Goal: Transaction & Acquisition: Purchase product/service

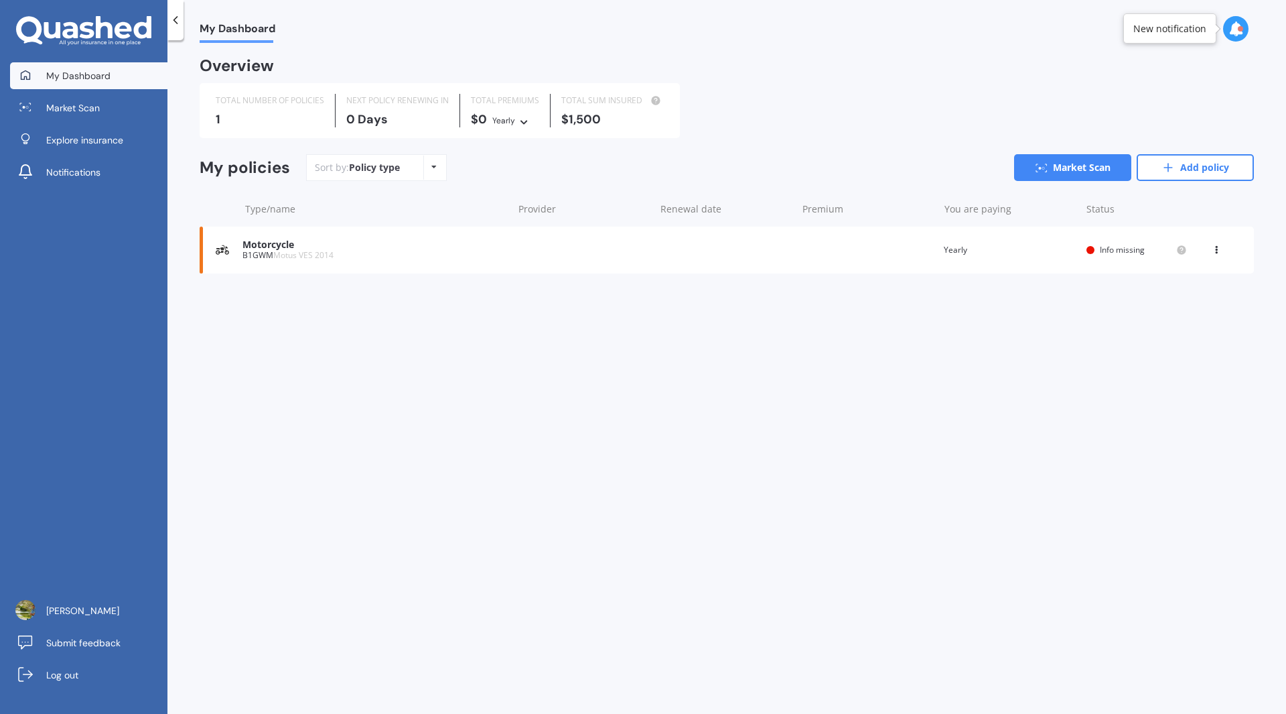
click at [1114, 253] on span "Info missing" at bounding box center [1122, 249] width 45 height 11
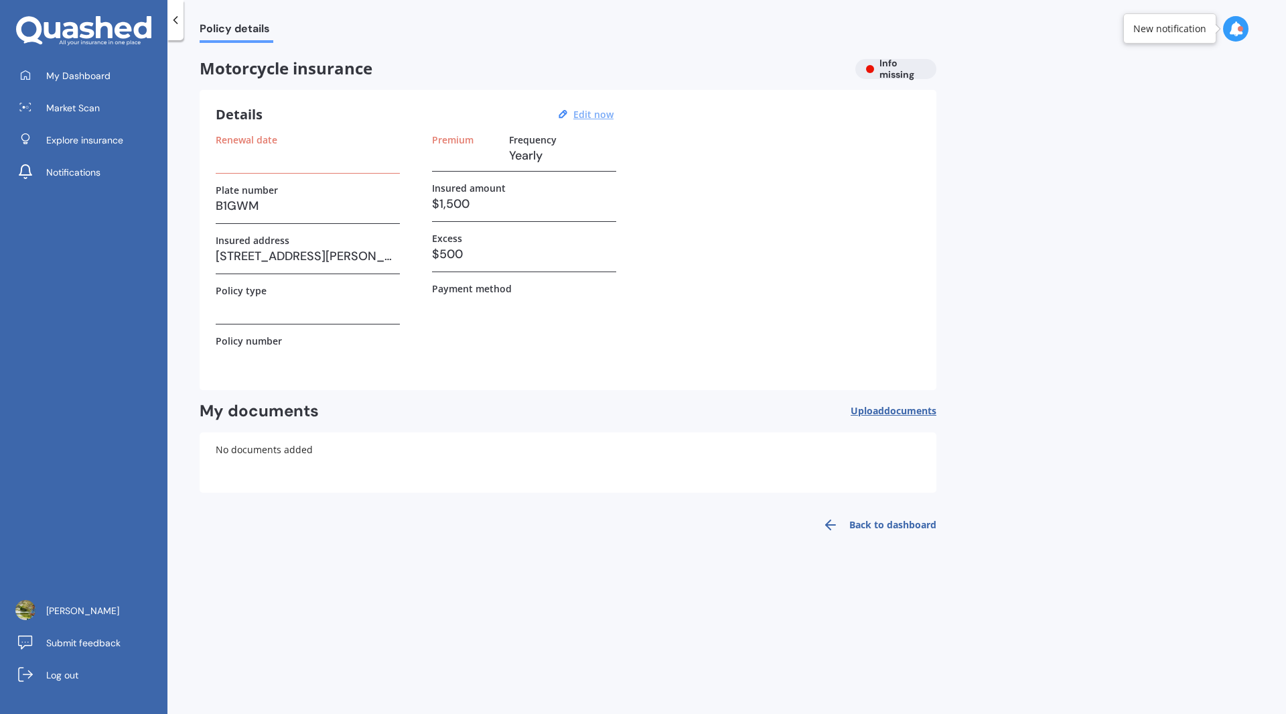
click at [608, 117] on u "Edit now" at bounding box center [594, 114] width 40 height 13
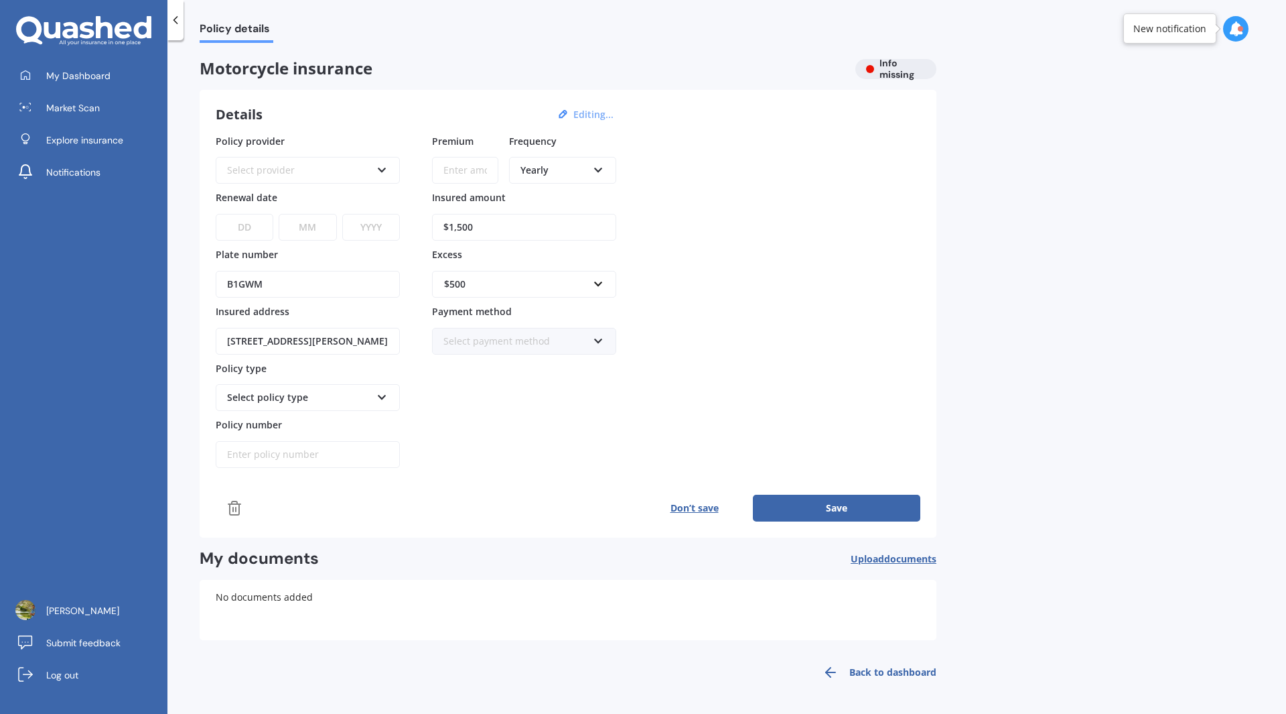
click at [346, 167] on div "Select provider" at bounding box center [299, 170] width 144 height 15
click at [346, 167] on div "AA" at bounding box center [299, 170] width 144 height 15
click at [113, 110] on link "Market Scan" at bounding box center [88, 107] width 157 height 27
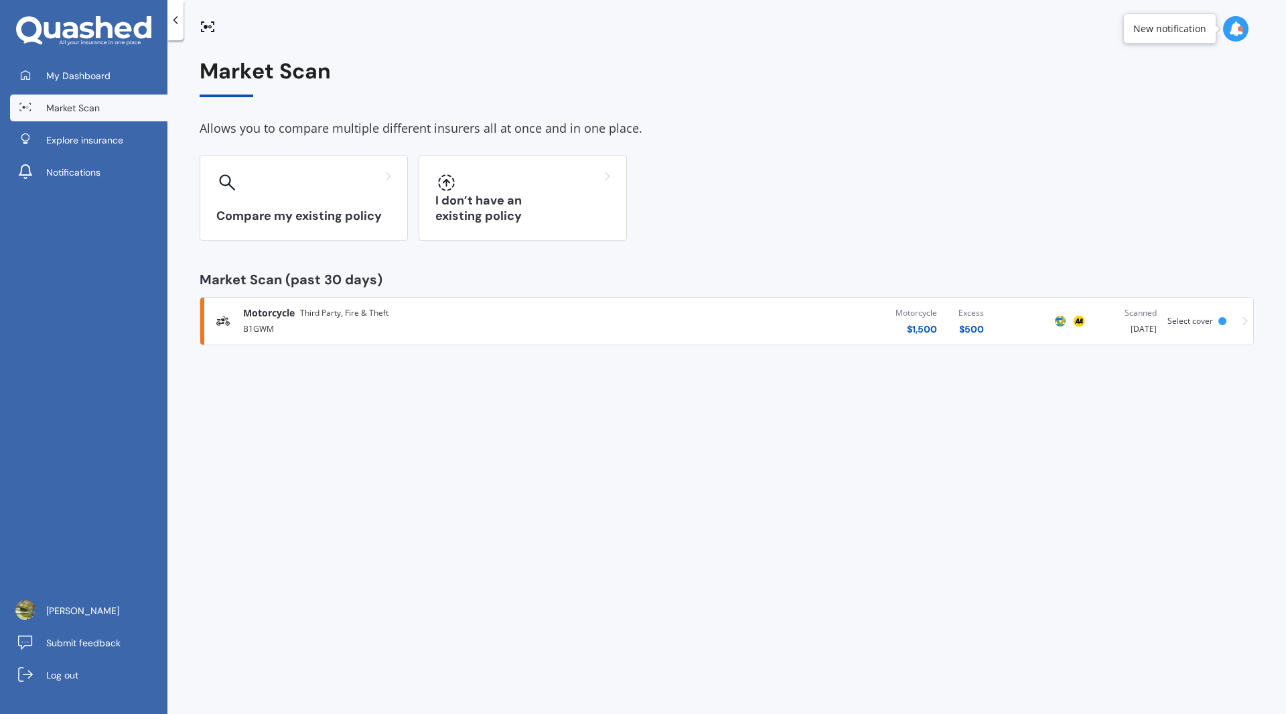
click at [478, 325] on div "B1GWM" at bounding box center [424, 328] width 362 height 16
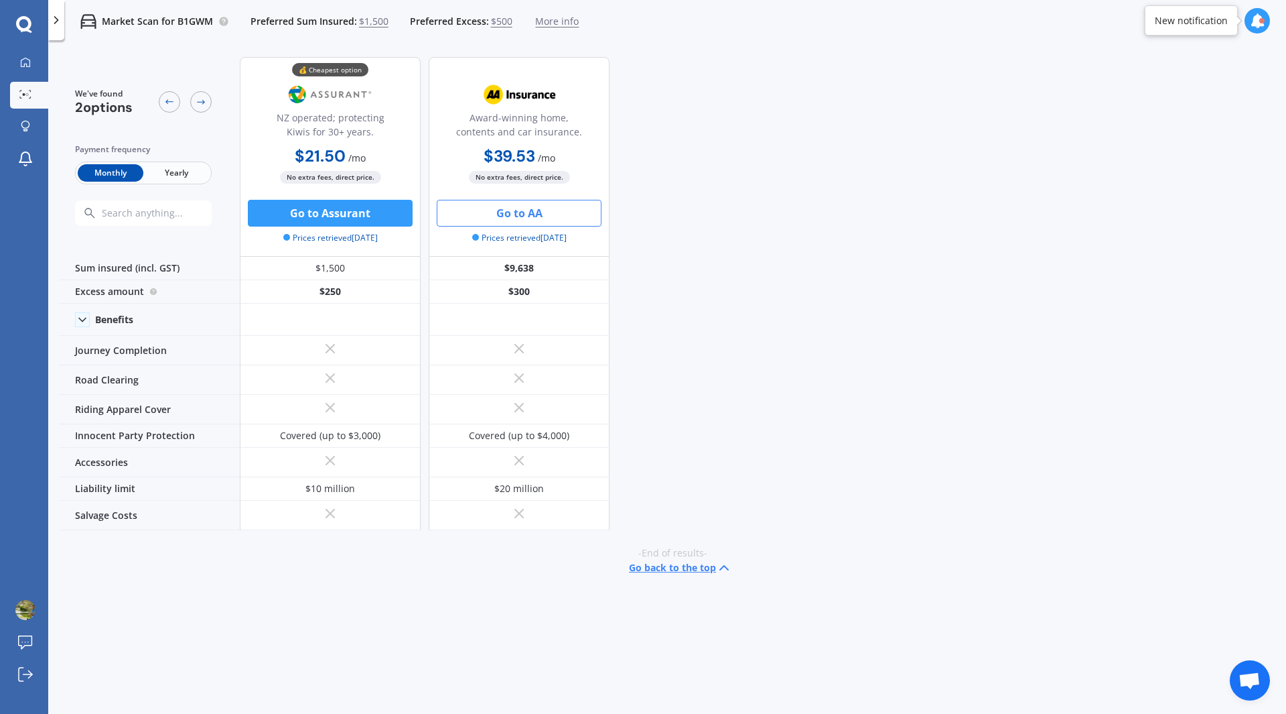
click at [547, 216] on button "Go to AA" at bounding box center [519, 213] width 165 height 27
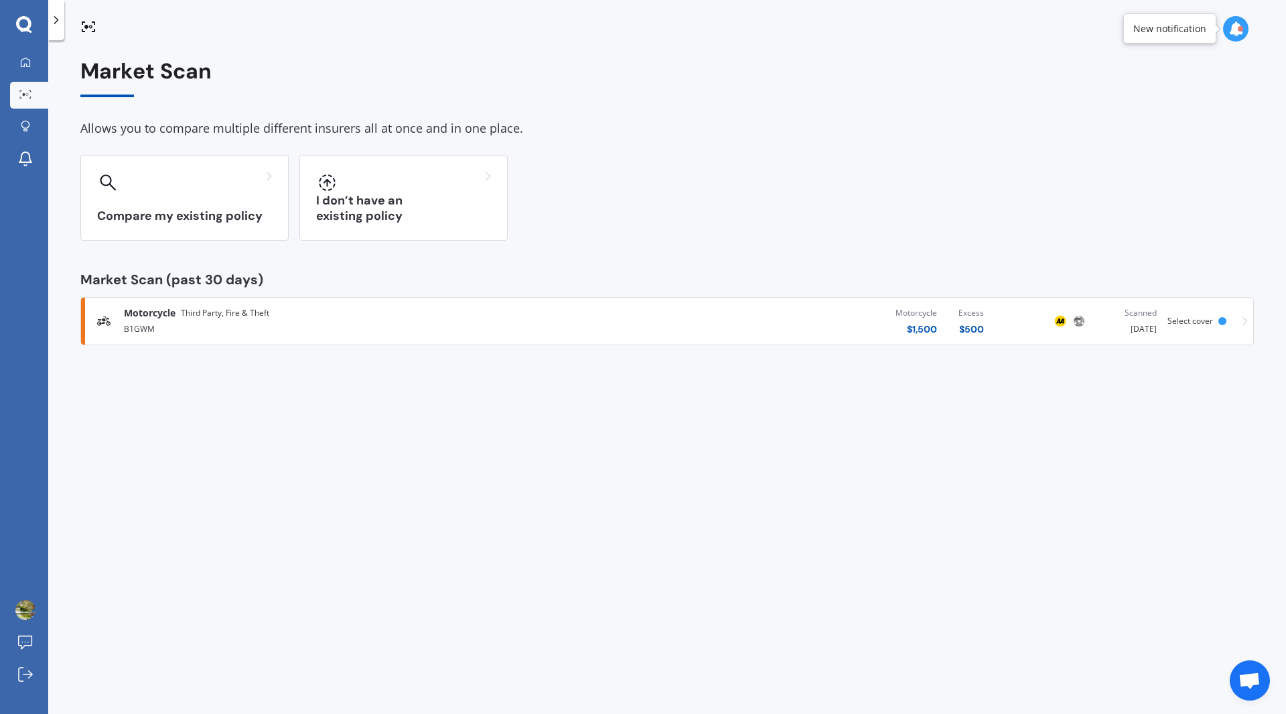
click at [177, 316] on div "Motorcycle Third Party, Fire & Theft" at bounding box center [196, 312] width 145 height 13
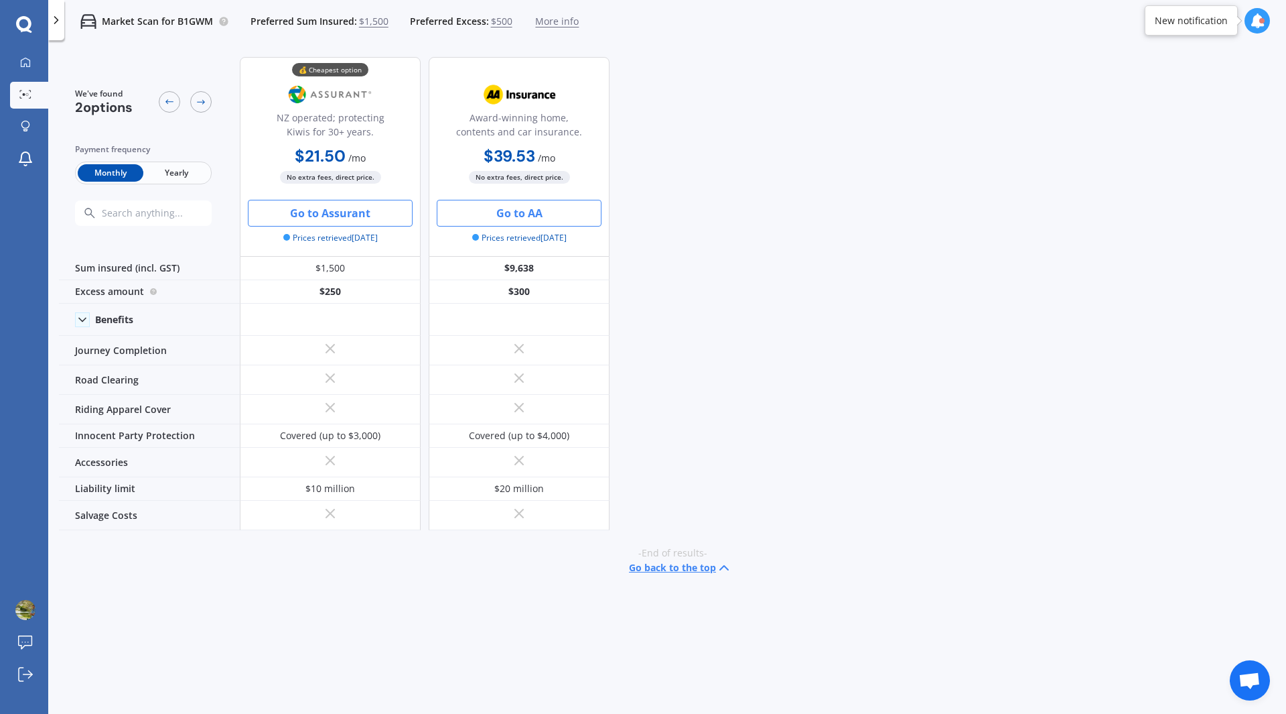
click at [330, 218] on button "Go to Assurant" at bounding box center [330, 213] width 165 height 27
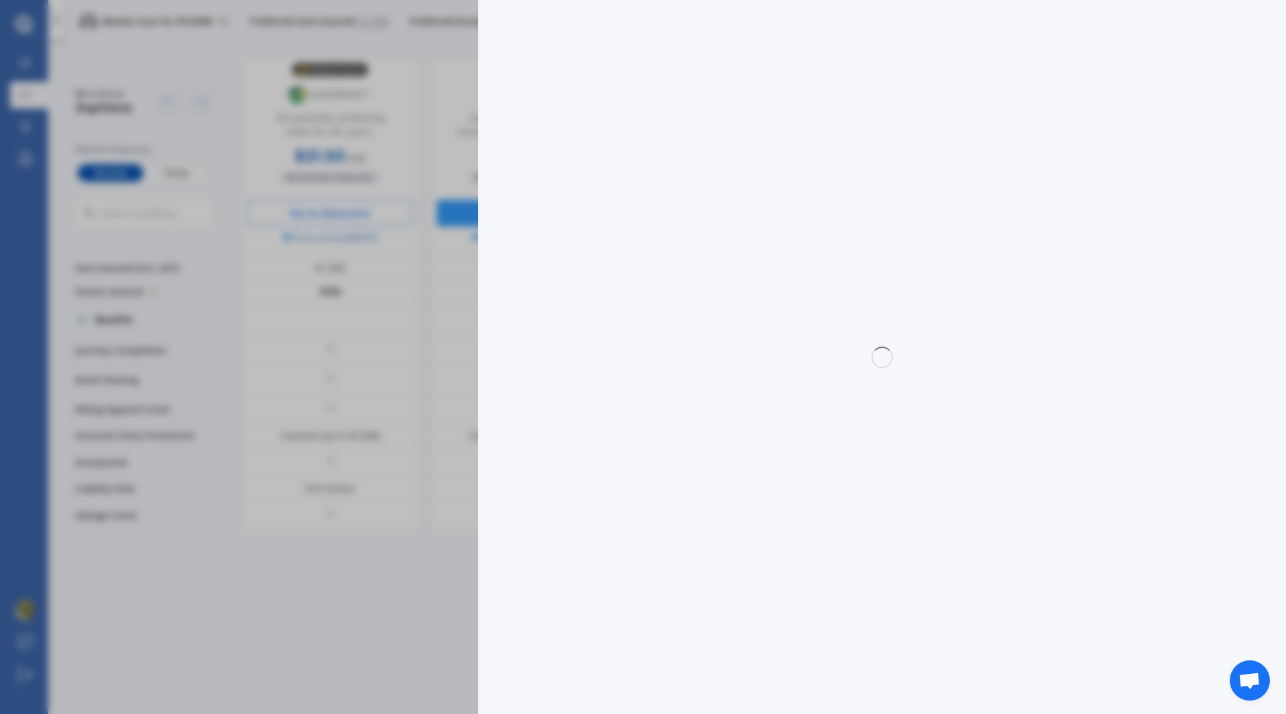
select select "tpft"
select select "[PERSON_NAME]"
select select "On own property"
select select "Motus"
select select "VES"
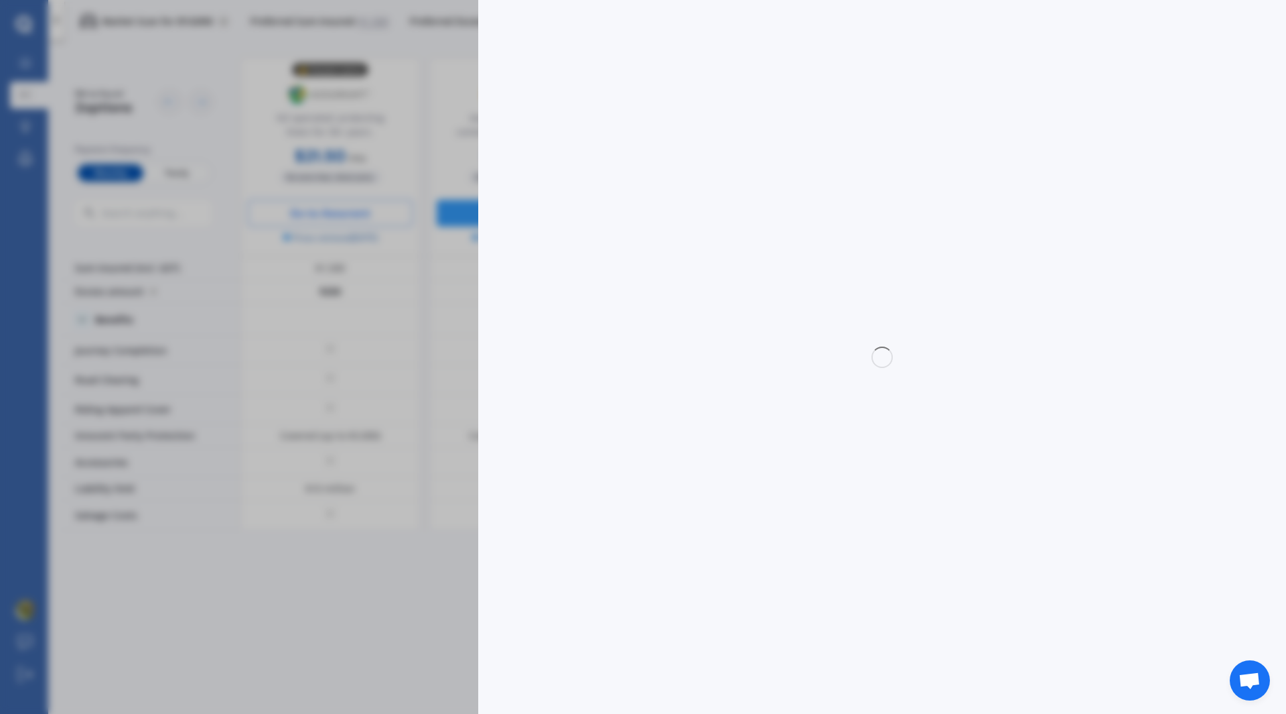
select select "2014"
select select "roadregistered"
select select "Commuting"
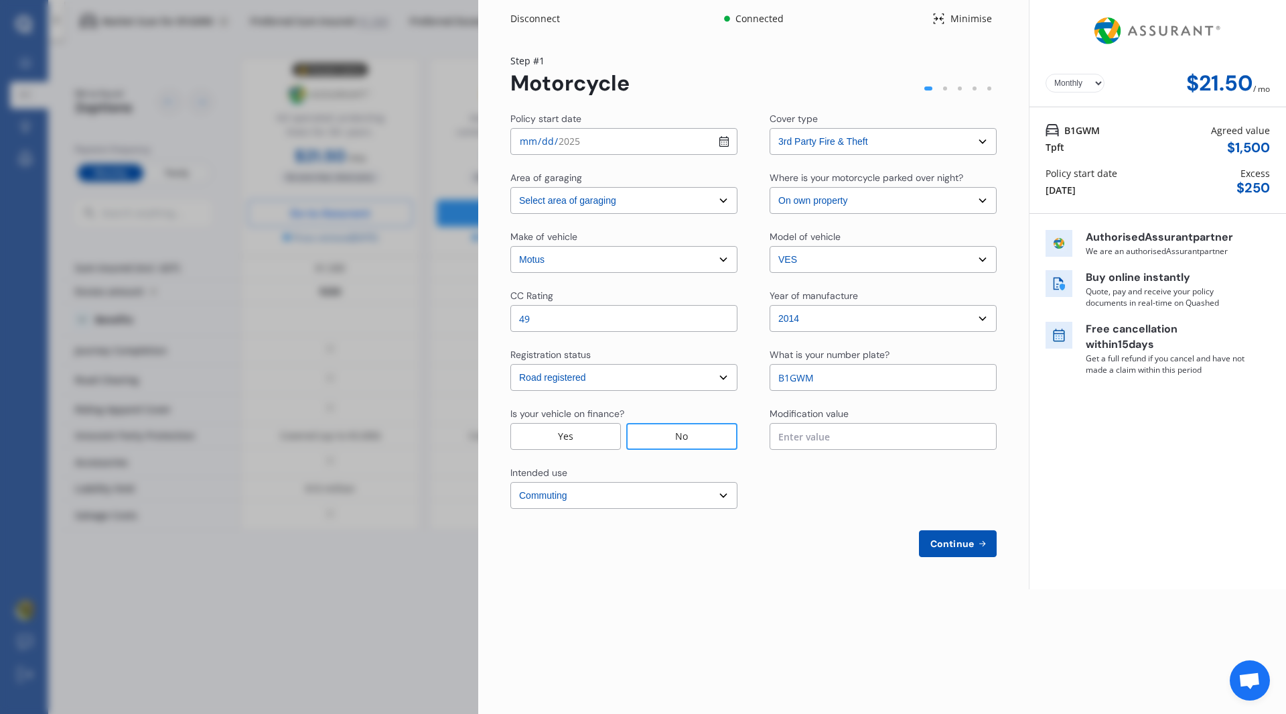
click at [657, 380] on select "Select Road registered Registration pending Not required" at bounding box center [624, 377] width 227 height 27
select select "notrequired"
click at [511, 364] on select "Select Road registered Registration pending Not required" at bounding box center [624, 377] width 227 height 27
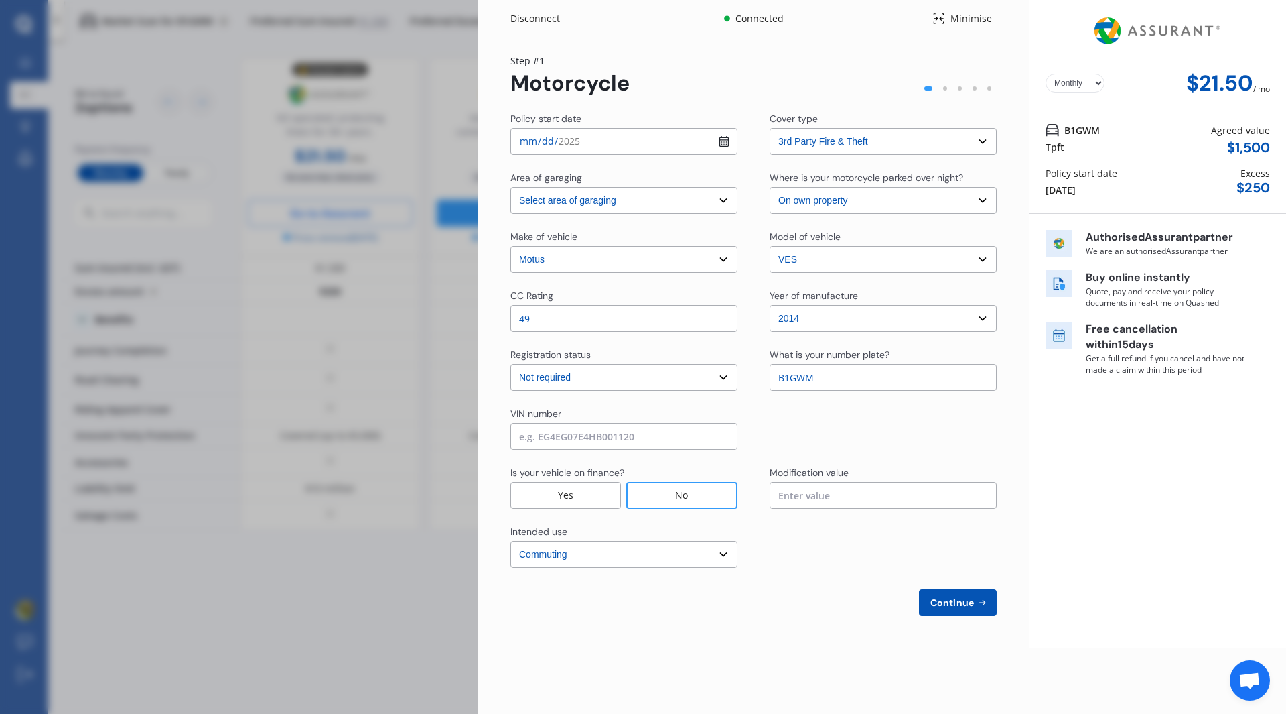
click at [651, 557] on select "Select Recreational riding Commuting Business use" at bounding box center [624, 554] width 227 height 27
click at [942, 604] on span "Continue" at bounding box center [952, 602] width 49 height 11
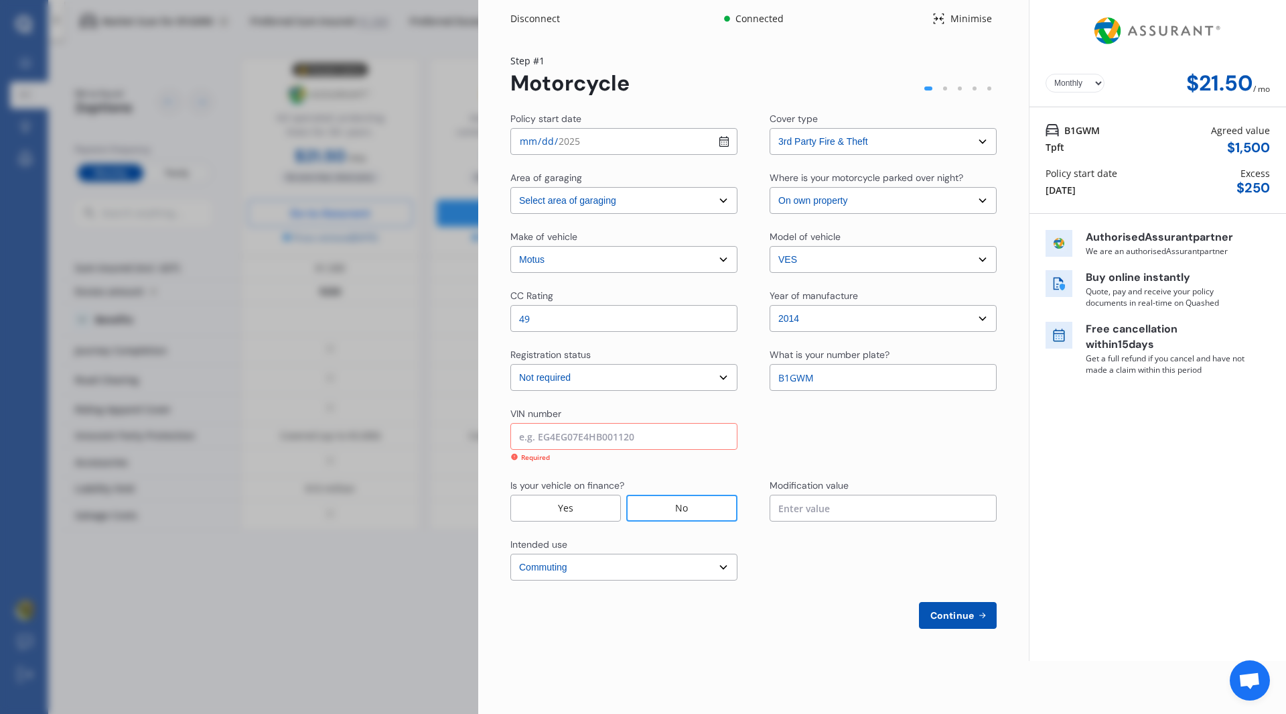
click at [588, 436] on input at bounding box center [624, 436] width 227 height 27
paste input "[US_VEHICLE_IDENTIFICATION_NUMBER]"
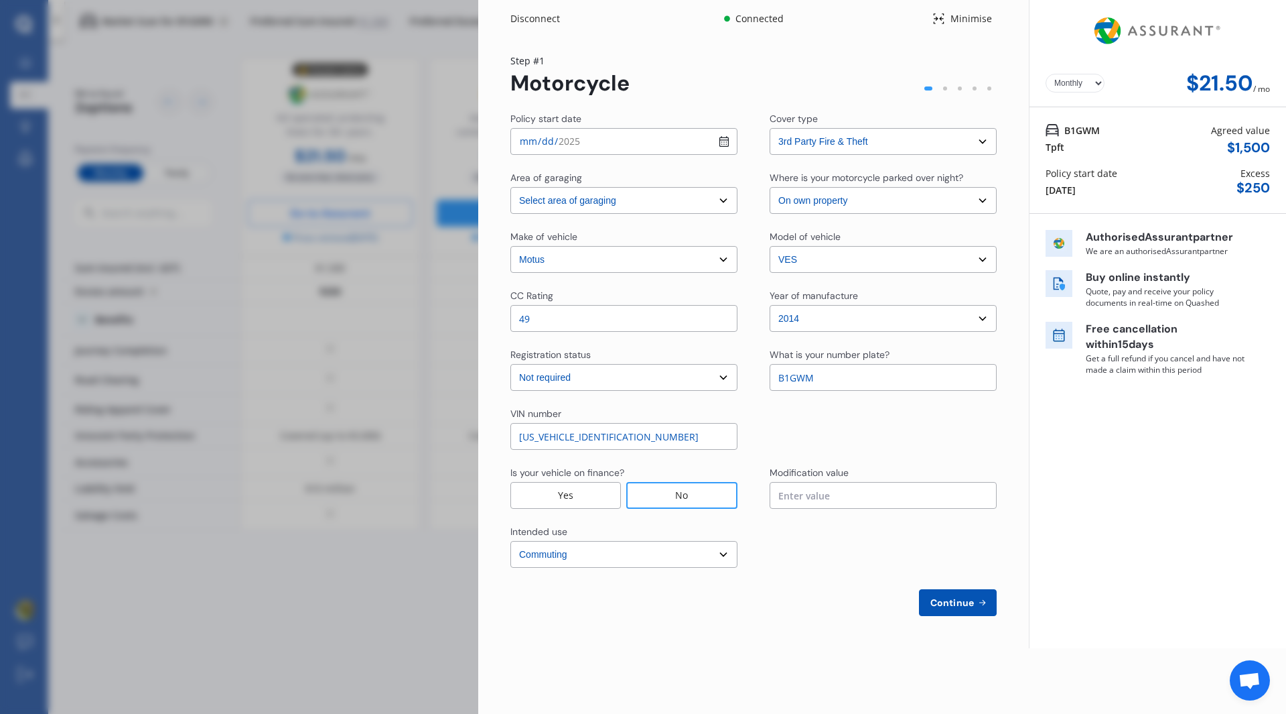
type input "[US_VEHICLE_IDENTIFICATION_NUMBER]"
click at [940, 608] on span "Continue" at bounding box center [952, 602] width 49 height 11
select select "Mr"
select select "19"
select select "05"
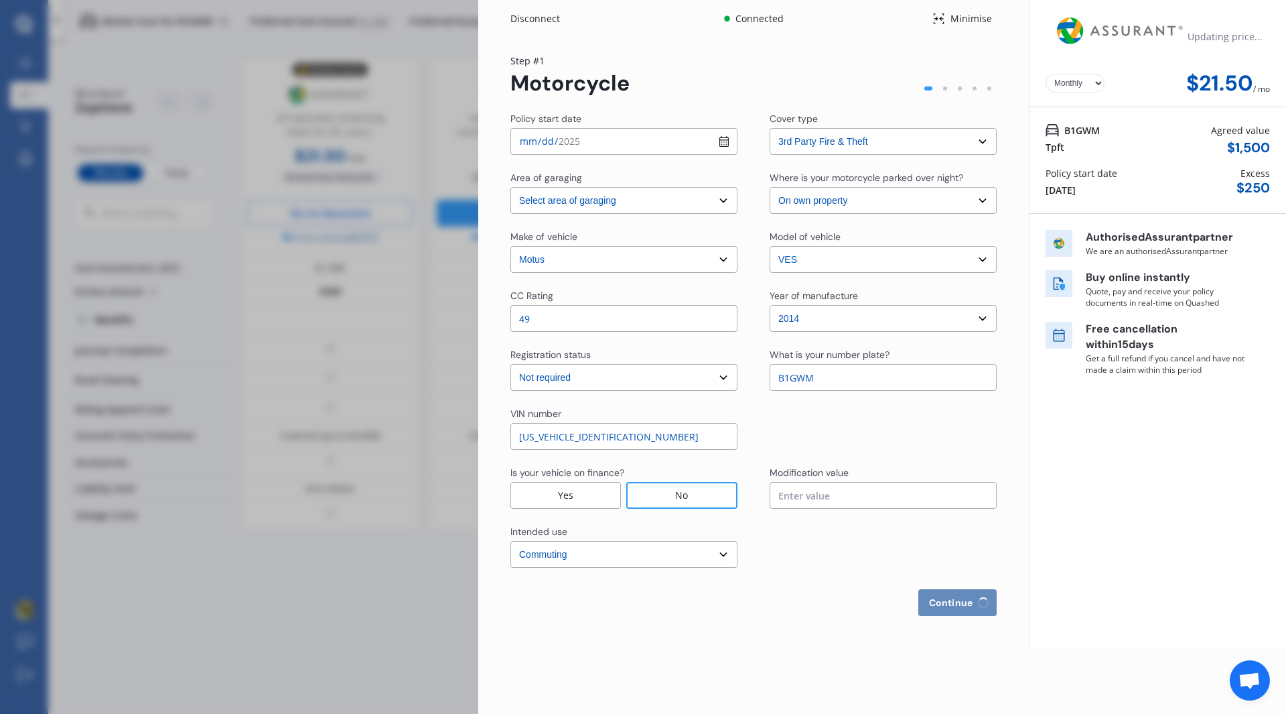
select select "1969"
select select "Car Licence Only"
select select "Less than 1"
select select "[GEOGRAPHIC_DATA]"
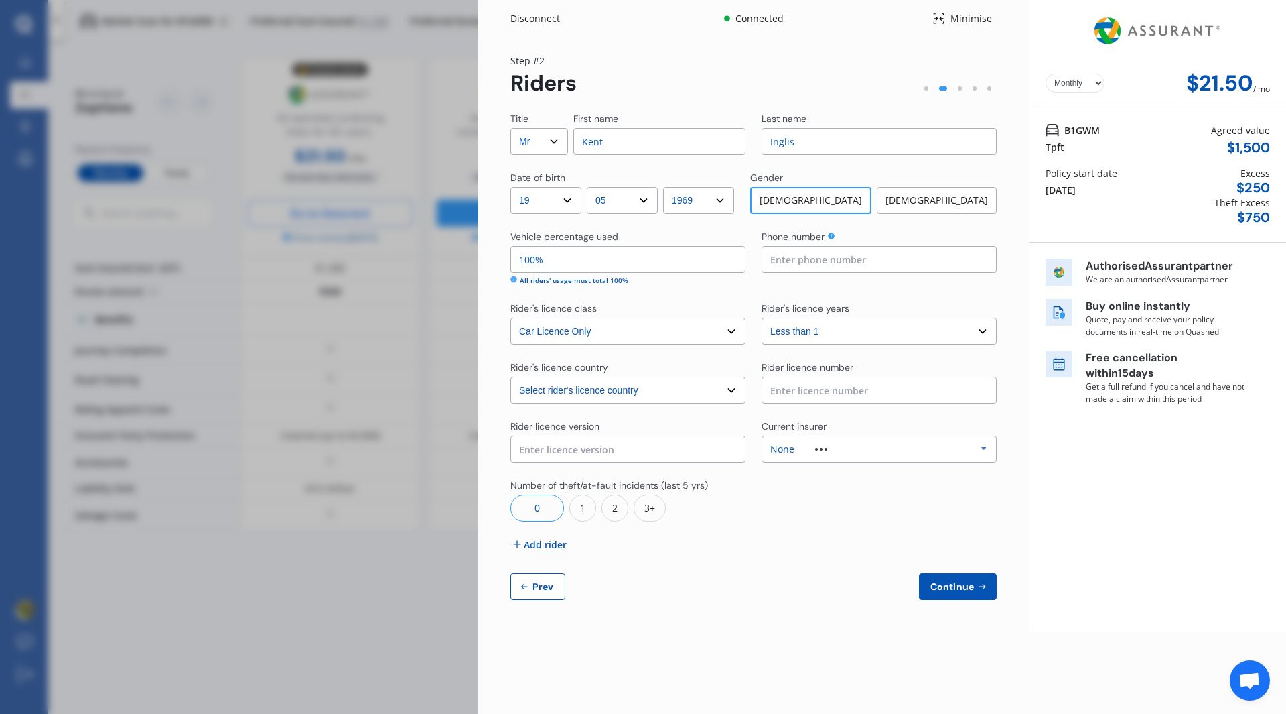
click at [541, 541] on span "Add rider" at bounding box center [545, 544] width 43 height 14
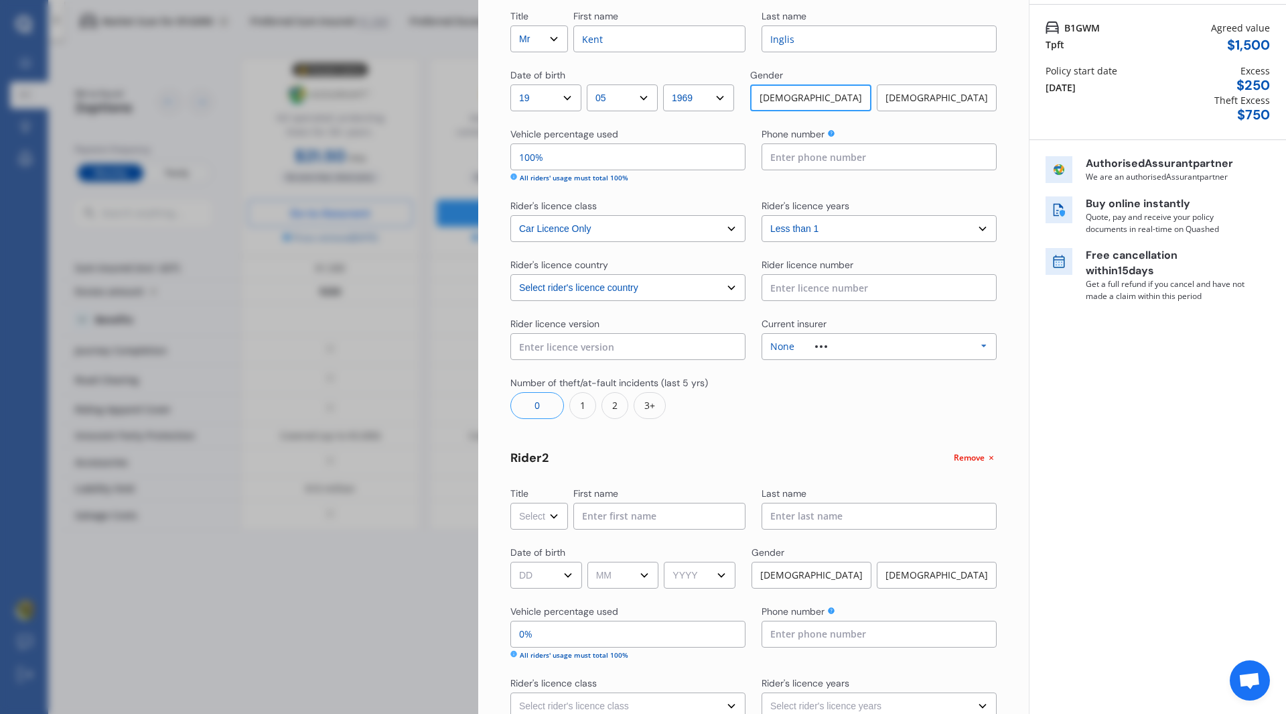
scroll to position [134, 0]
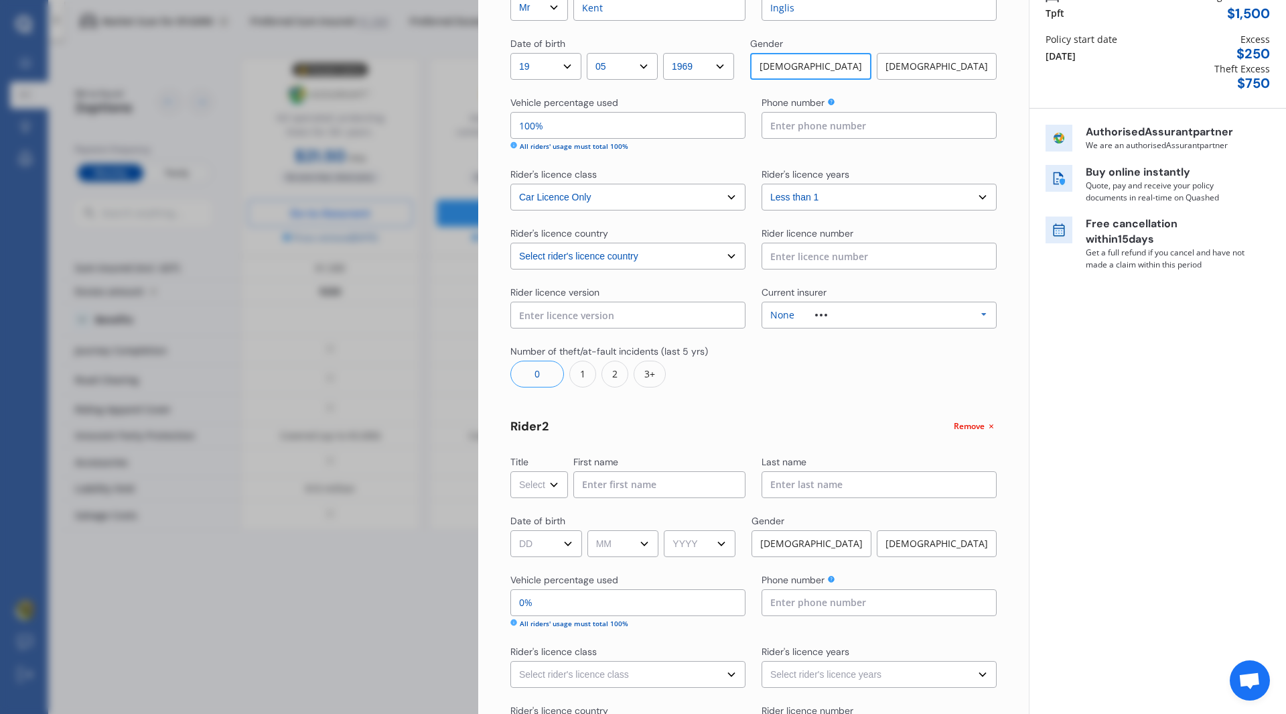
click at [557, 486] on select "Select Mr Mrs Miss Ms Dr" at bounding box center [540, 484] width 58 height 27
select select "Mrs"
click at [511, 471] on select "Select Mr Mrs Miss Ms Dr" at bounding box center [540, 484] width 58 height 27
click at [597, 481] on input at bounding box center [660, 484] width 172 height 27
type input "A"
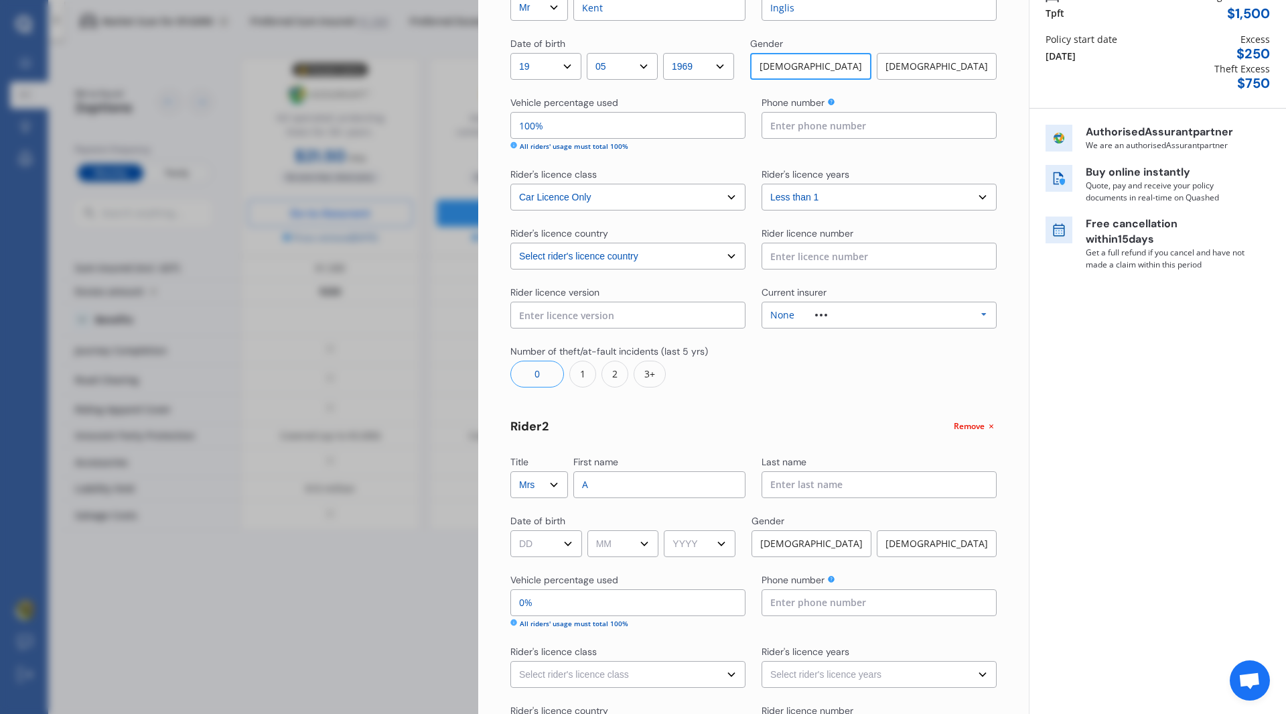
type input "Munting-Kilworth"
select select "[GEOGRAPHIC_DATA]"
click at [554, 551] on select "DD 01 02 03 04 05 06 07 08 09 10 11 12 13 14 15 16 17 18 19 20 21 22 23 24 25 2…" at bounding box center [547, 543] width 72 height 27
select select "14"
click at [511, 530] on select "DD 01 02 03 04 05 06 07 08 09 10 11 12 13 14 15 16 17 18 19 20 21 22 23 24 25 2…" at bounding box center [547, 543] width 72 height 27
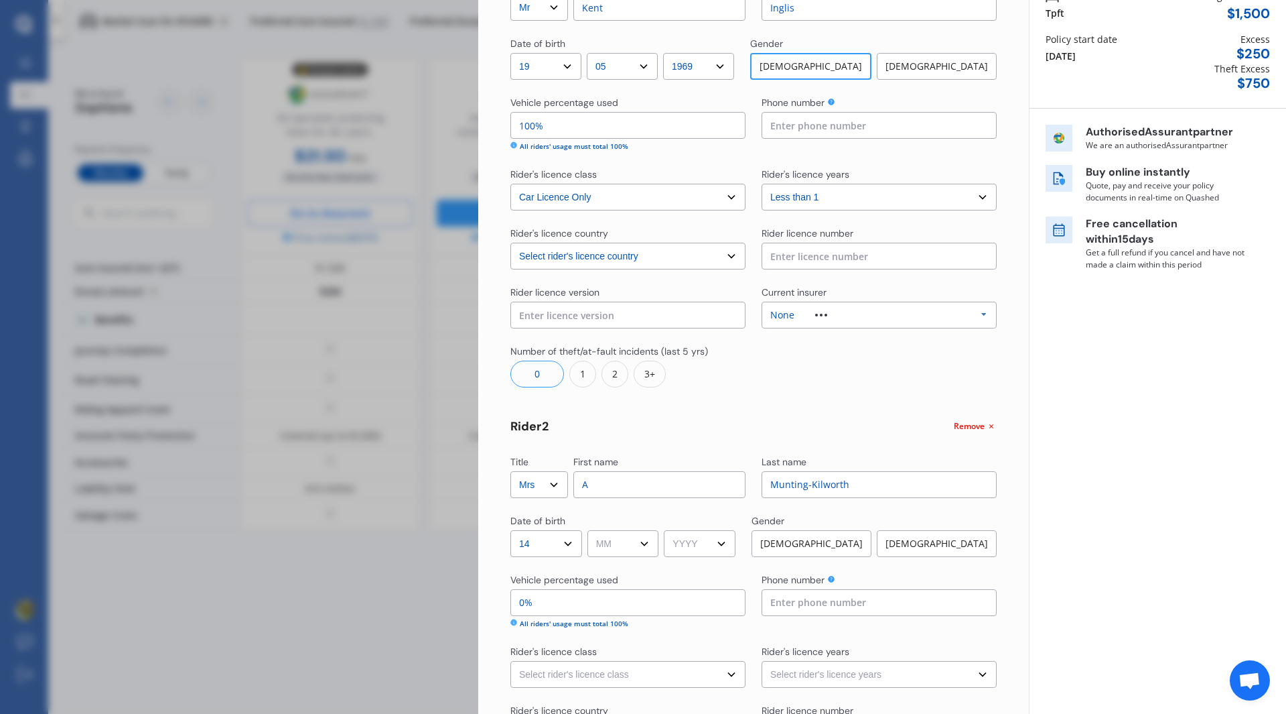
drag, startPoint x: 594, startPoint y: 539, endPoint x: 607, endPoint y: 531, distance: 15.1
click at [594, 539] on select "MM 01 02 03 04 05 06 07 08 09 10 11 12" at bounding box center [624, 543] width 72 height 27
select select "05"
click at [590, 530] on select "MM 01 02 03 04 05 06 07 08 09 10 11 12" at bounding box center [624, 543] width 72 height 27
click at [681, 557] on div "Title Select Mr Mrs Miss Ms Dr First name [PERSON_NAME] Last name [PERSON_NAME]…" at bounding box center [754, 460] width 486 height 965
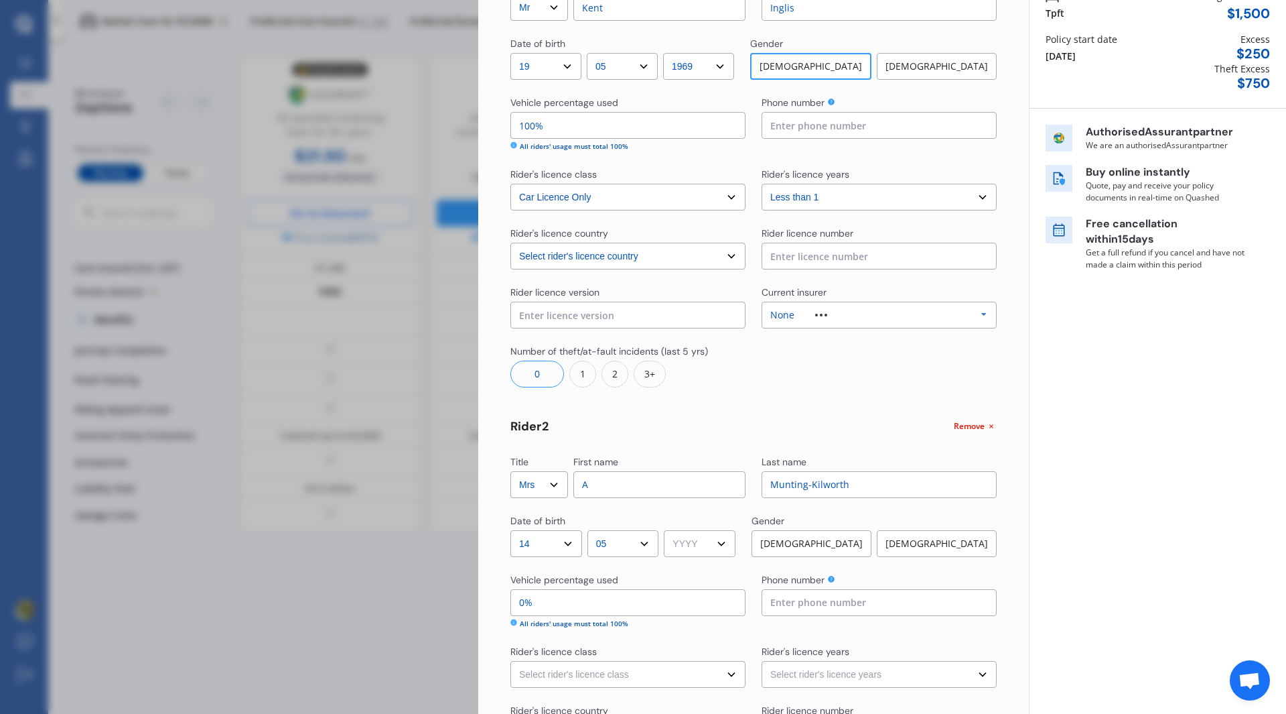
click at [694, 543] on select "YYYY 2009 2008 2007 2006 2005 2004 2003 2002 2001 2000 1999 1998 1997 1996 1995…" at bounding box center [700, 543] width 72 height 27
select select "1970"
click at [669, 530] on select "YYYY 2009 2008 2007 2006 2005 2004 2003 2002 2001 2000 1999 1998 1997 1996 1995…" at bounding box center [700, 543] width 72 height 27
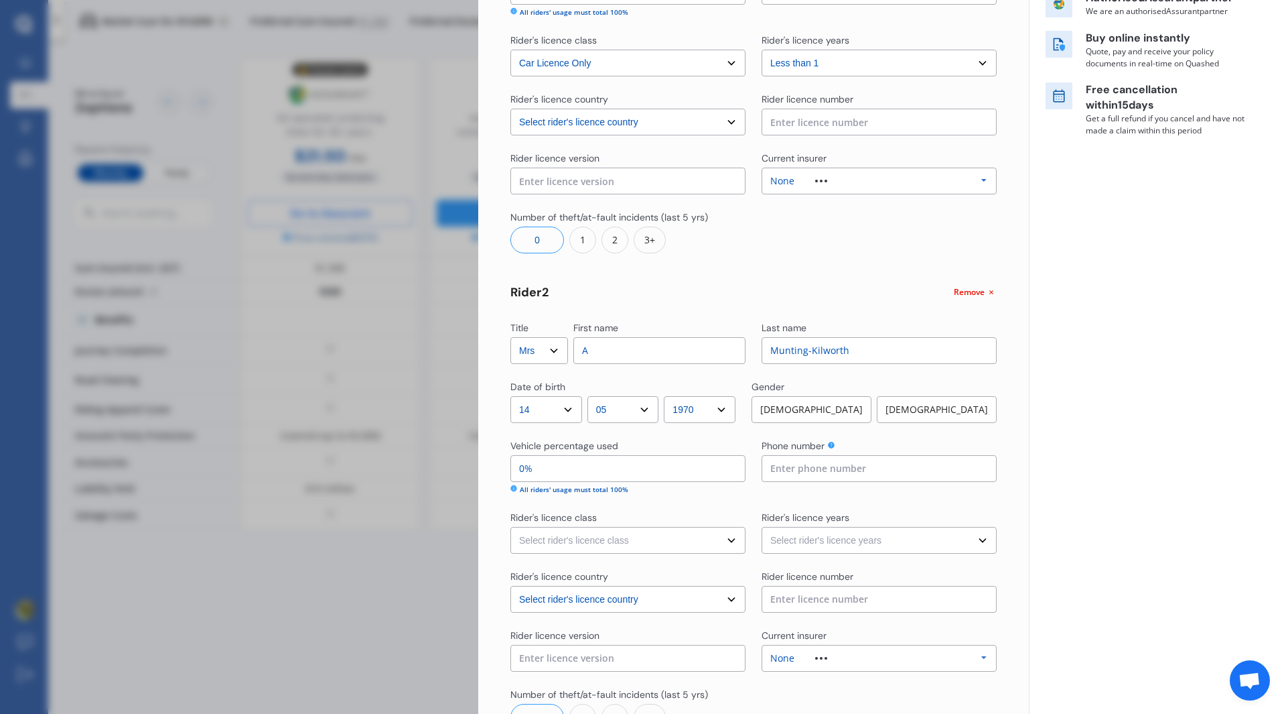
click at [894, 405] on div "[DEMOGRAPHIC_DATA]" at bounding box center [937, 409] width 120 height 27
click at [792, 474] on input at bounding box center [879, 468] width 235 height 27
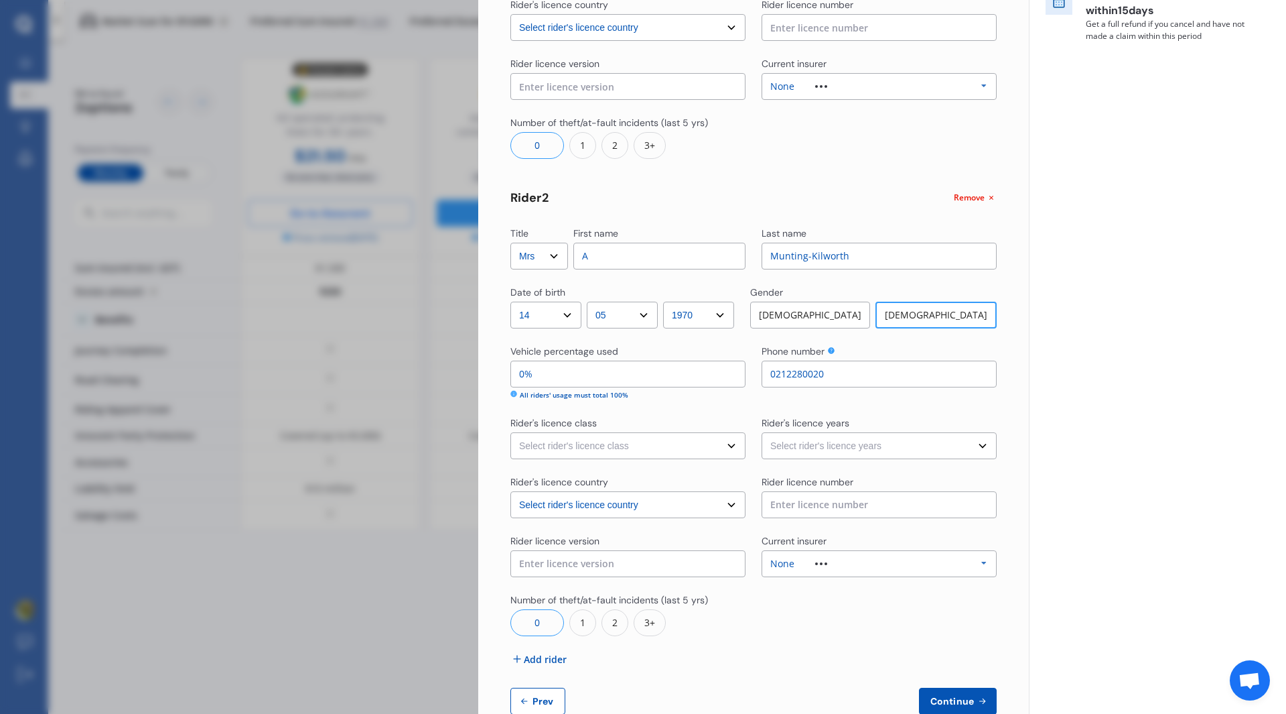
scroll to position [395, 0]
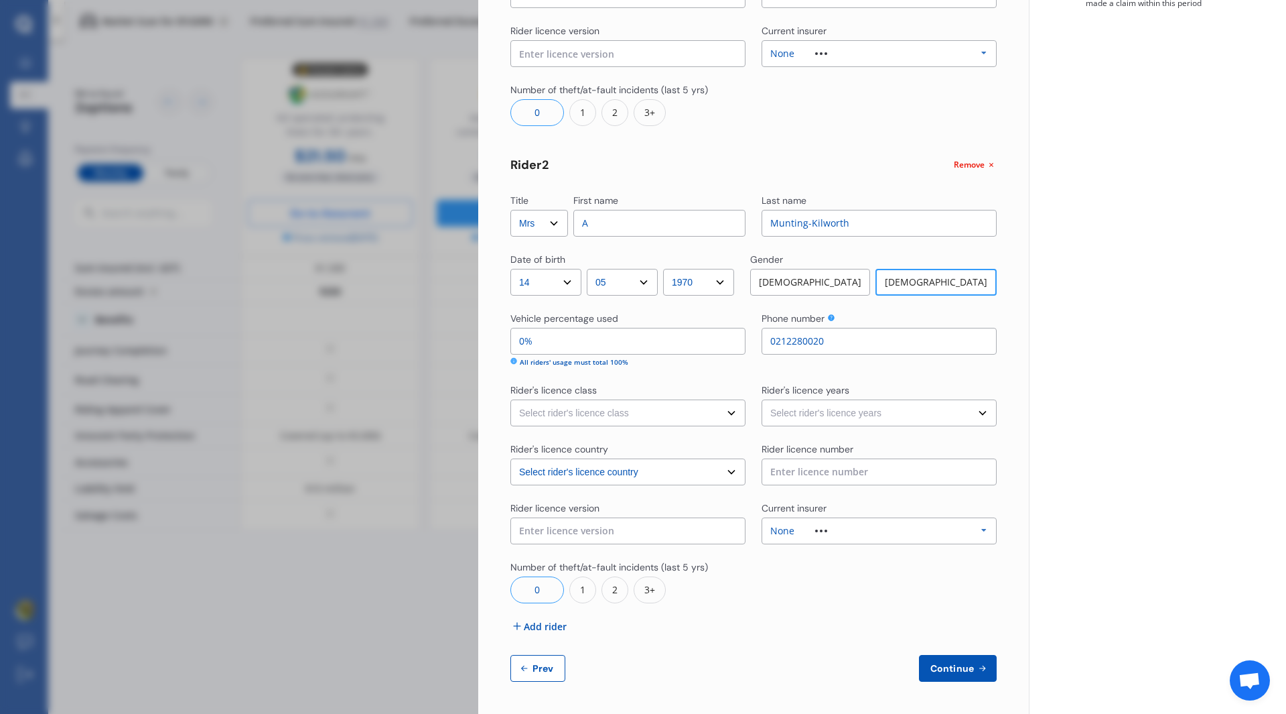
type input "0212280020"
click at [687, 417] on select "Select rider's licence class Full Motorcycle Restricted Motorcycle Learners Mot…" at bounding box center [628, 412] width 235 height 27
select select "Car Licence Only"
click at [511, 399] on select "Select rider's licence class Full Motorcycle Restricted Motorcycle Learners Mot…" at bounding box center [628, 412] width 235 height 27
click at [789, 418] on select "Select rider's licence years Less than 1 1 2 or more" at bounding box center [879, 412] width 235 height 27
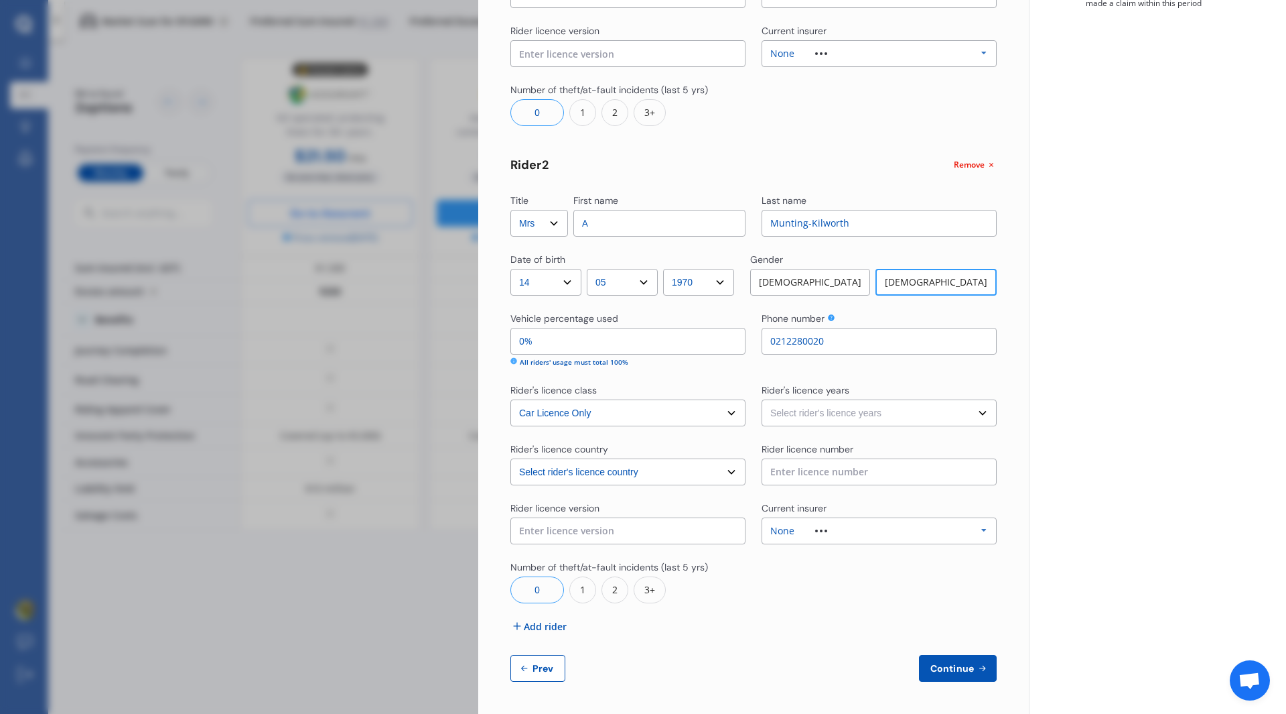
select select "2 or more"
click at [762, 399] on select "Select rider's licence years Less than 1 1 2 or more" at bounding box center [879, 412] width 235 height 27
click at [938, 667] on span "Continue" at bounding box center [952, 668] width 49 height 11
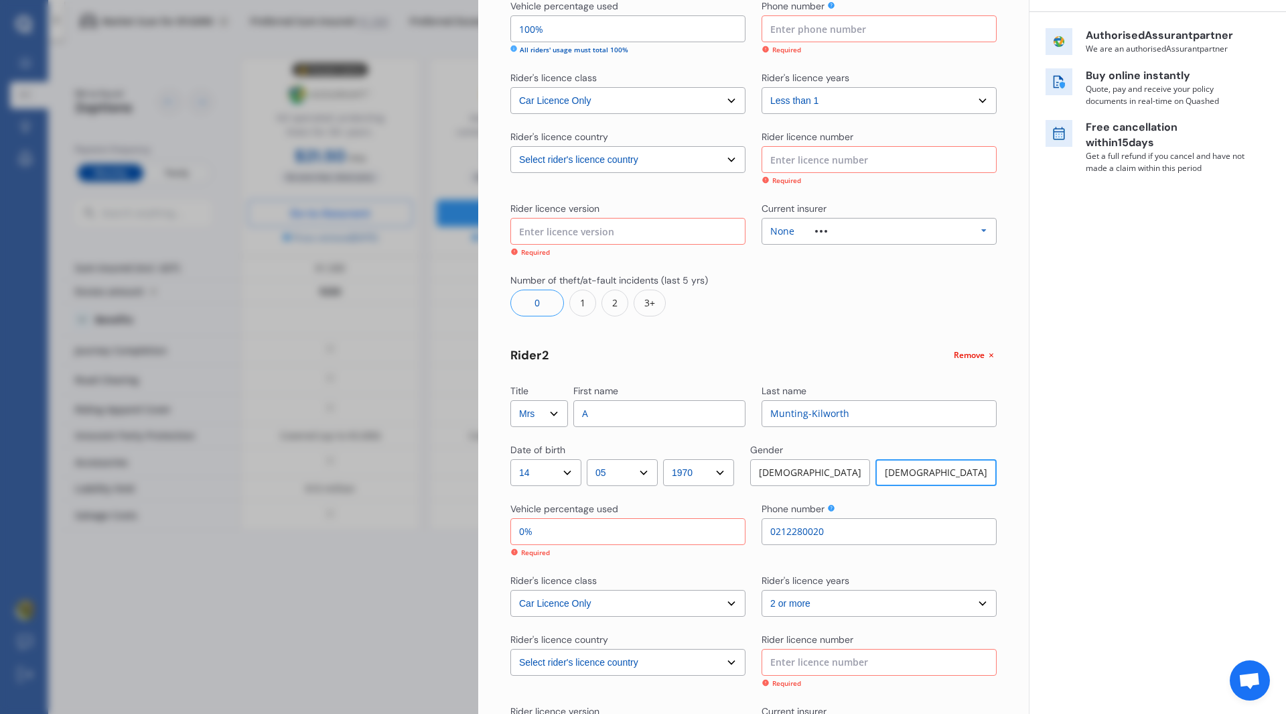
scroll to position [230, 0]
click at [618, 239] on input "text" at bounding box center [628, 231] width 235 height 27
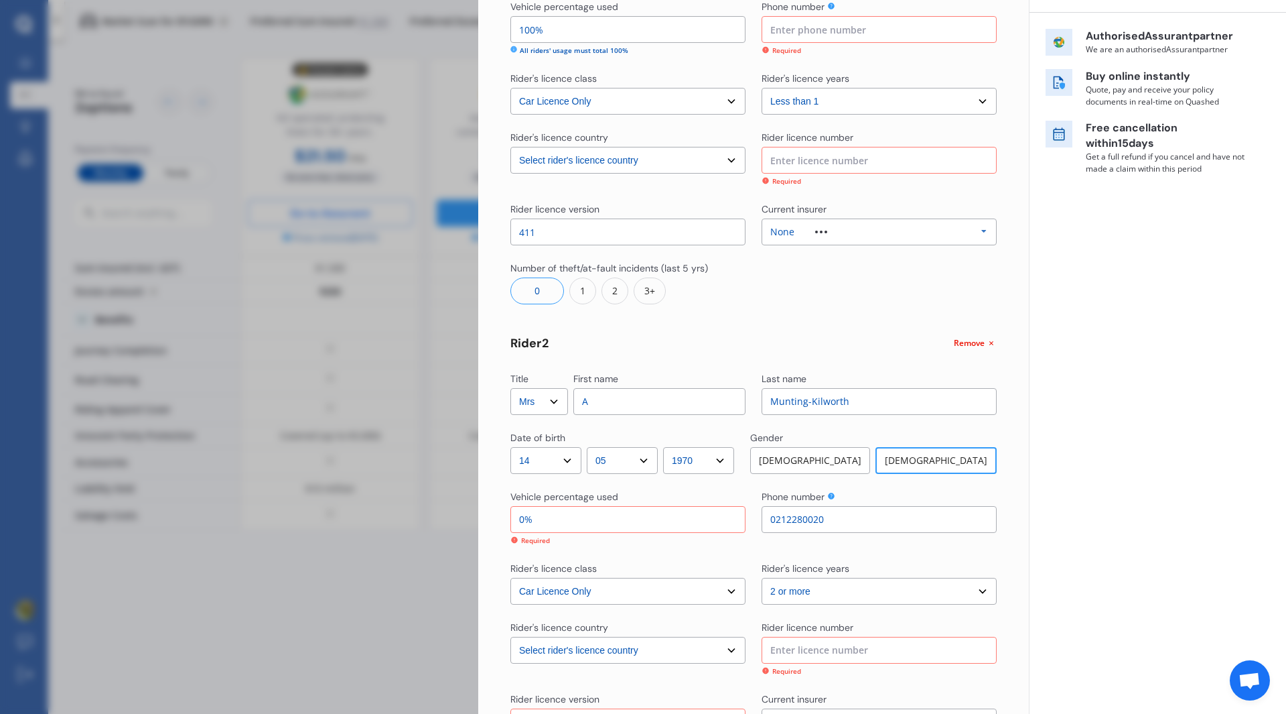
type input "411"
